Goal: Transaction & Acquisition: Purchase product/service

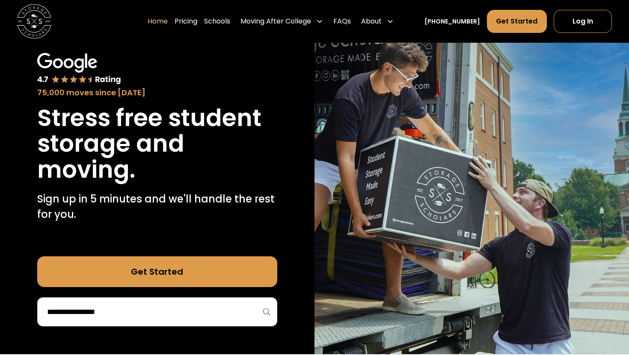
scroll to position [48, 0]
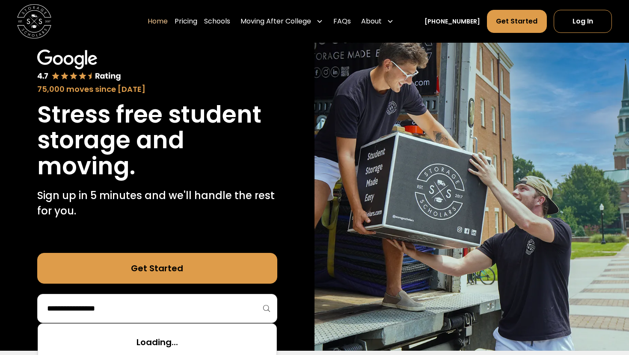
click at [188, 306] on input "search" at bounding box center [157, 308] width 222 height 15
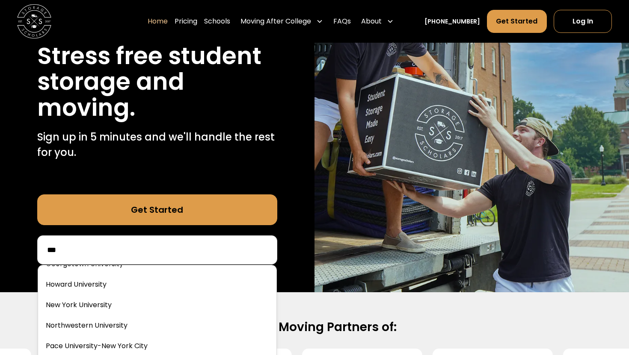
scroll to position [0, 0]
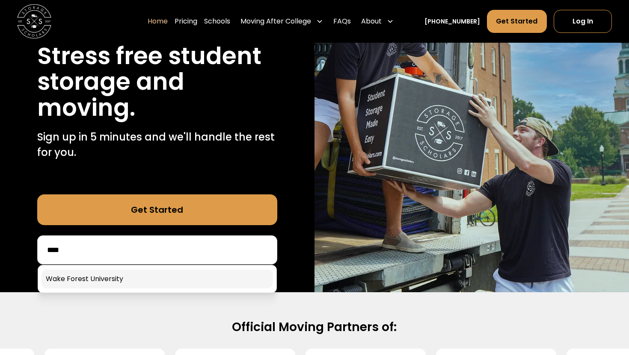
type input "****"
click at [138, 286] on link at bounding box center [156, 279] width 231 height 19
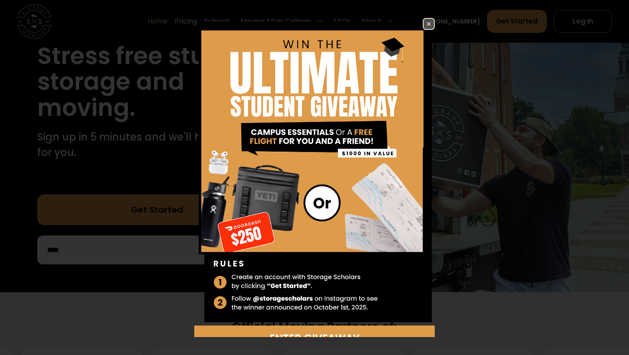
click at [426, 24] on img at bounding box center [428, 24] width 10 height 10
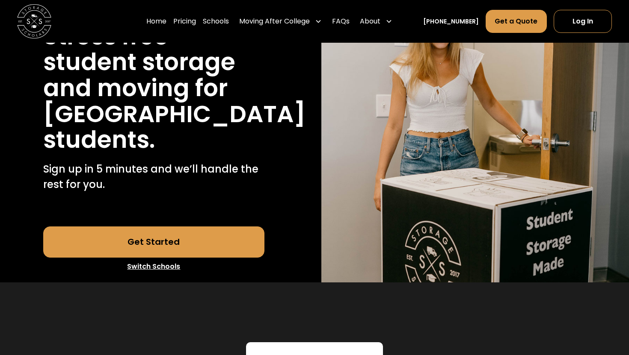
scroll to position [121, 0]
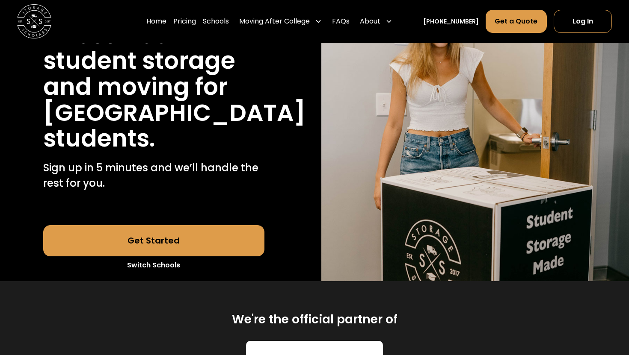
click at [167, 256] on link "Get Started" at bounding box center [154, 240] width 222 height 31
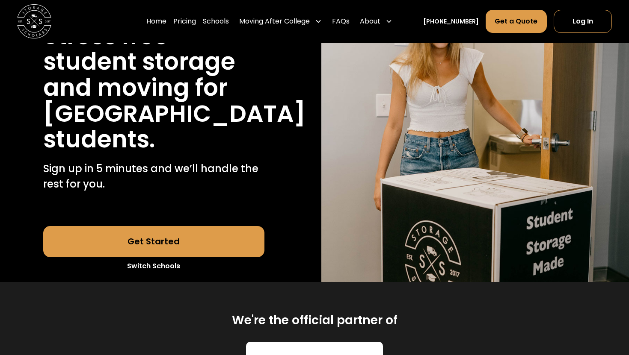
scroll to position [0, 0]
